Goal: Task Accomplishment & Management: Manage account settings

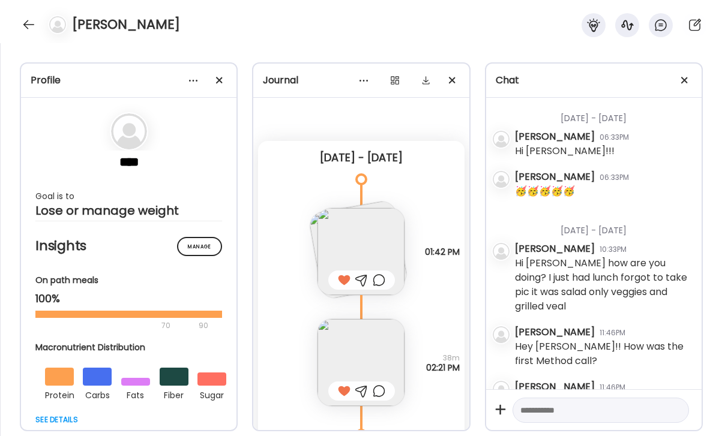
scroll to position [0, 196]
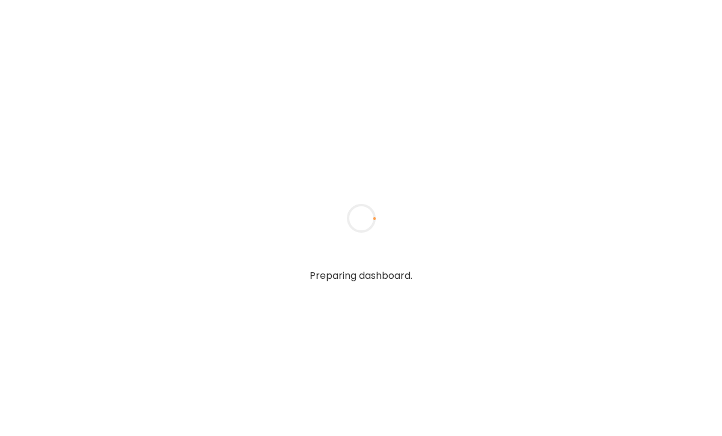
type input "**********"
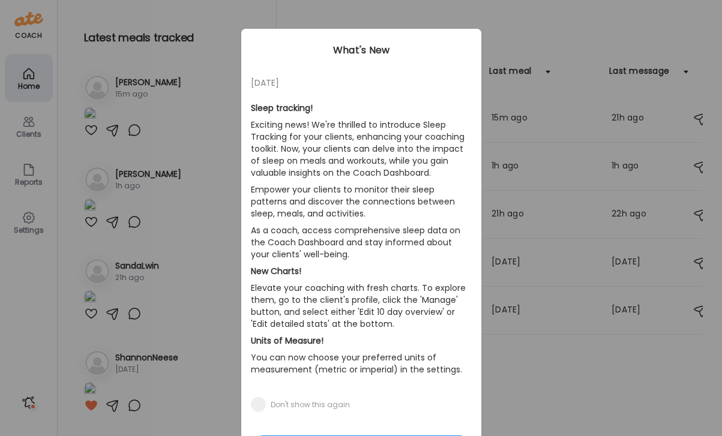
click at [531, 41] on div "Ate Coach Dashboard Wahoo! It’s official Take a moment to set up your Coach Pro…" at bounding box center [361, 218] width 722 height 436
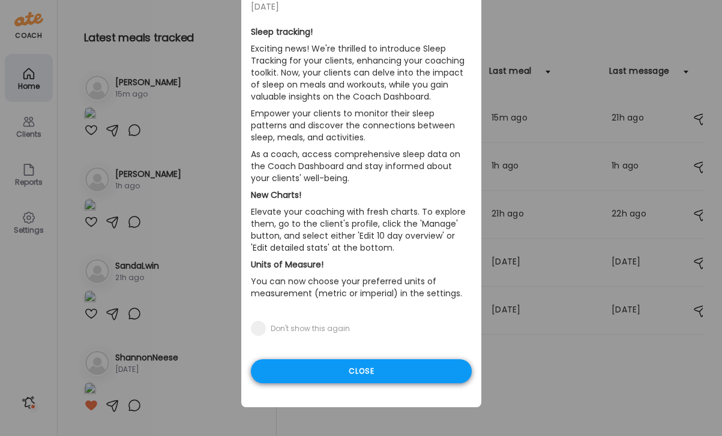
click at [412, 374] on div "Close" at bounding box center [361, 372] width 221 height 24
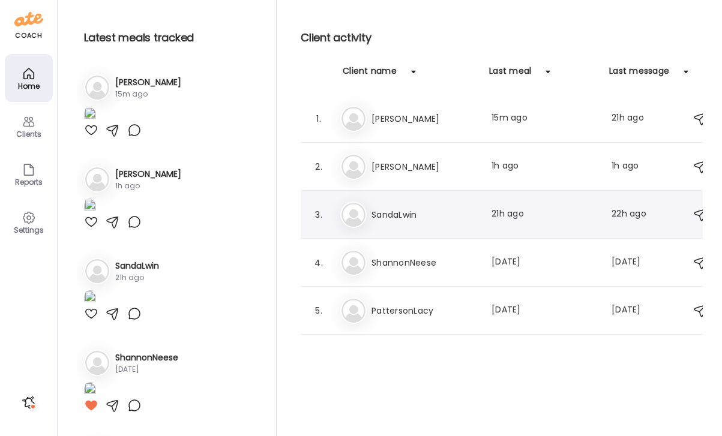
click at [392, 213] on h3 "SandaLwin" at bounding box center [425, 215] width 106 height 14
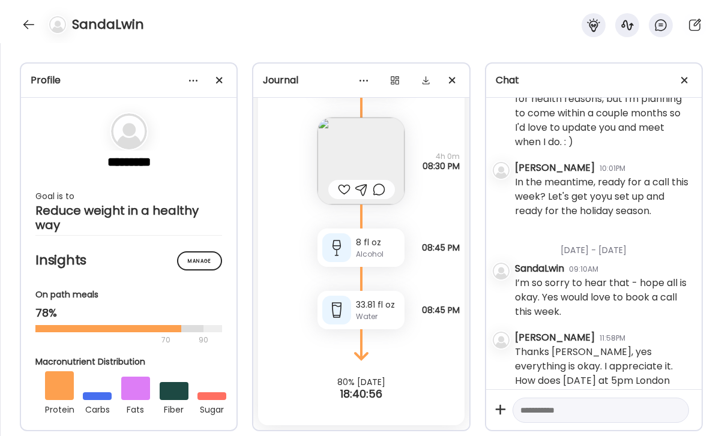
scroll to position [31365, 0]
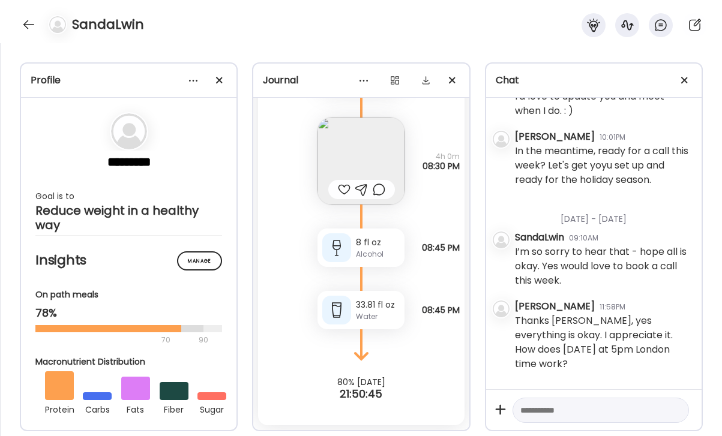
click at [582, 411] on textarea at bounding box center [590, 410] width 139 height 14
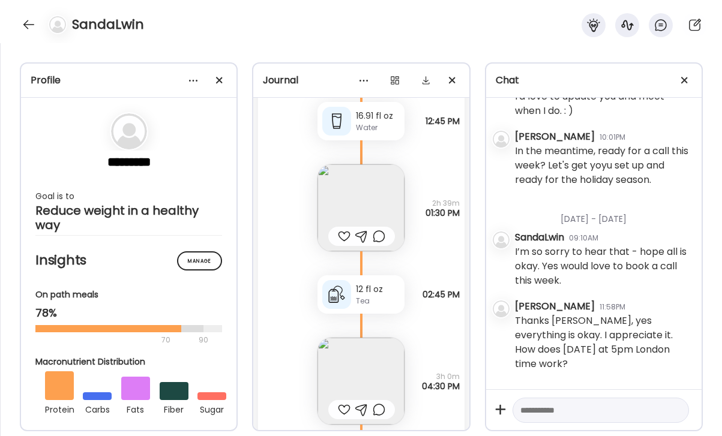
scroll to position [7297, 0]
